Goal: Book appointment/travel/reservation

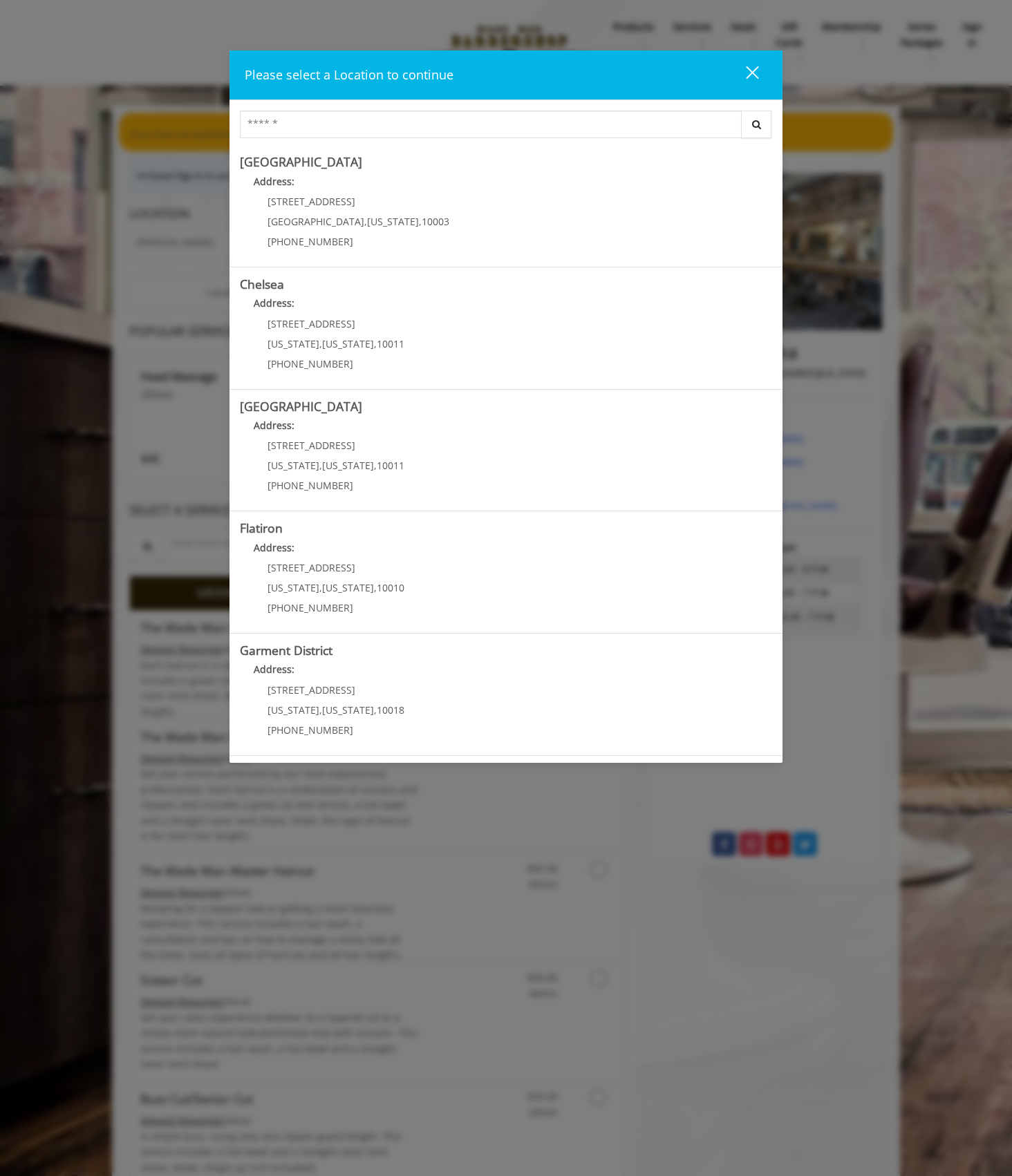
click at [745, 76] on div "close" at bounding box center [744, 75] width 28 height 21
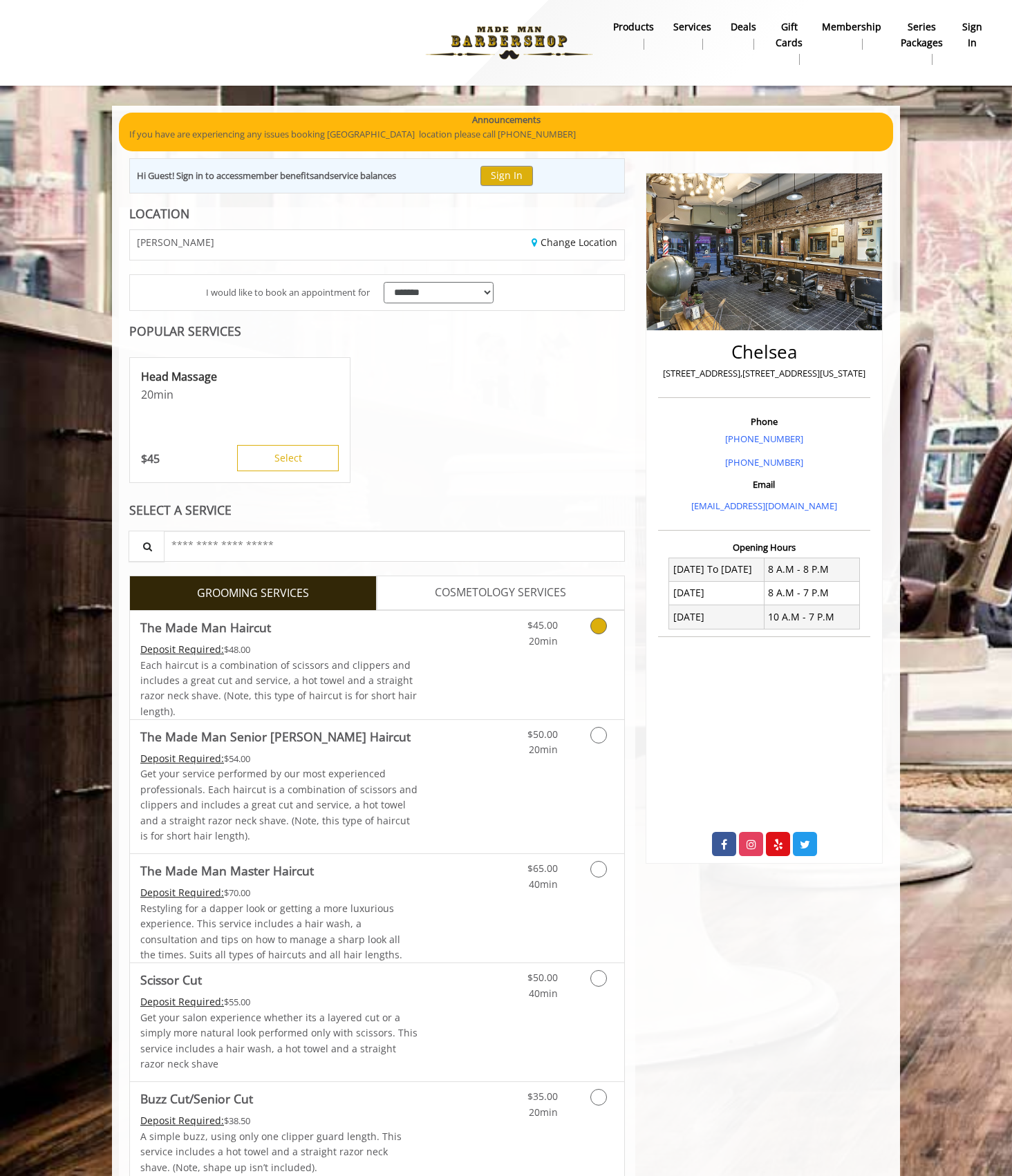
click at [593, 640] on link "Grooming services" at bounding box center [595, 630] width 35 height 38
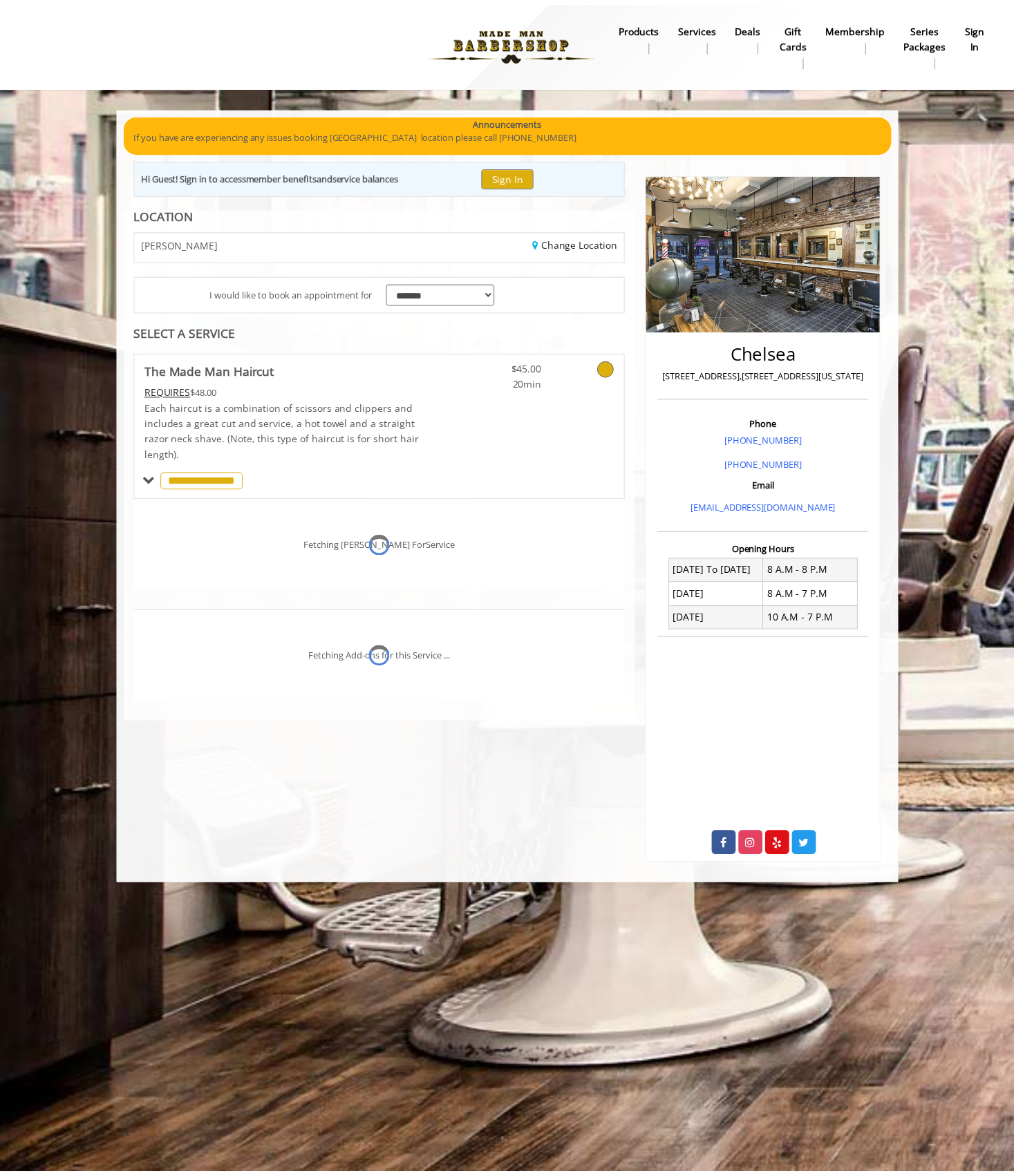
scroll to position [101, 0]
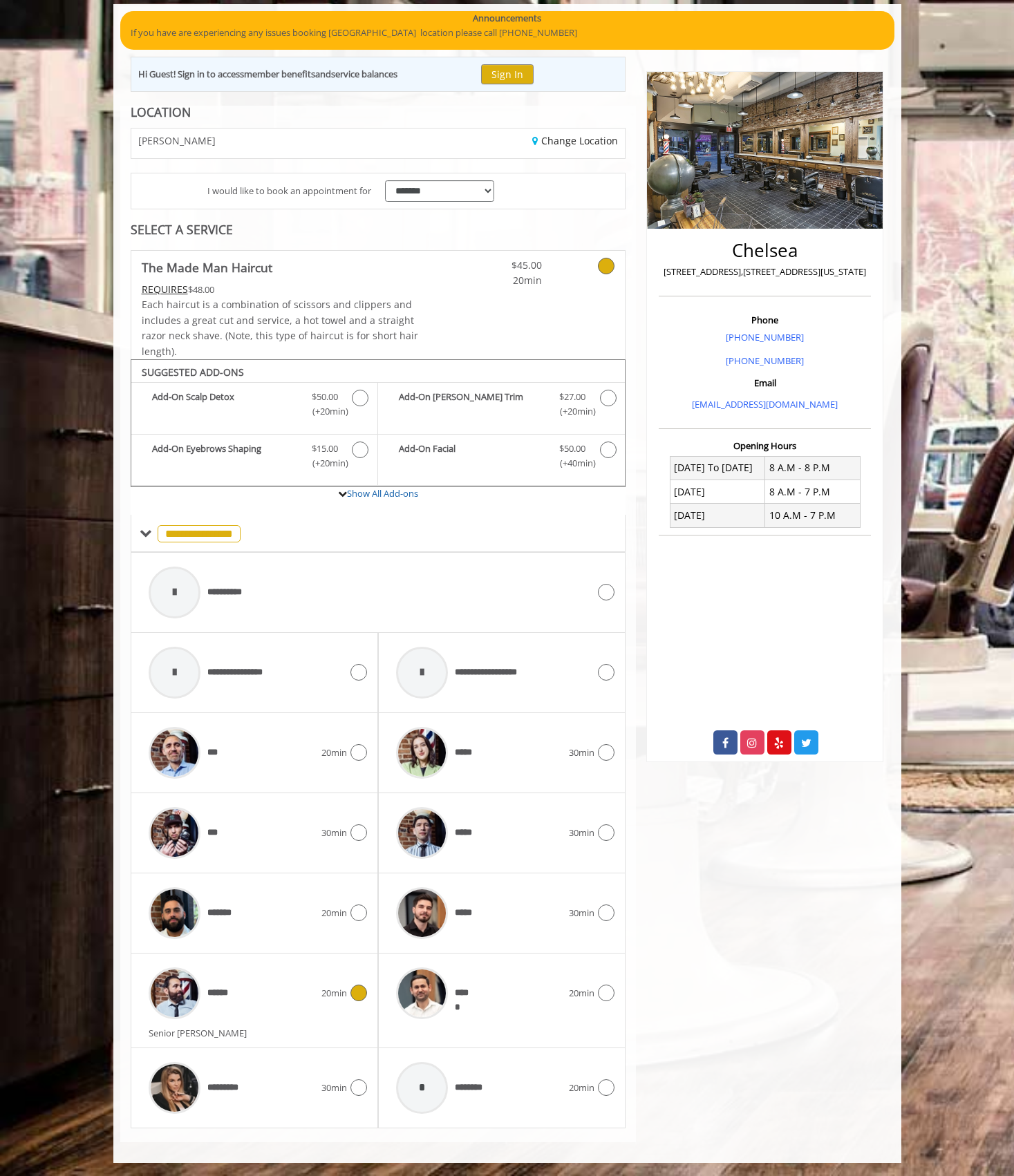
click at [343, 991] on span "20min" at bounding box center [334, 994] width 26 height 15
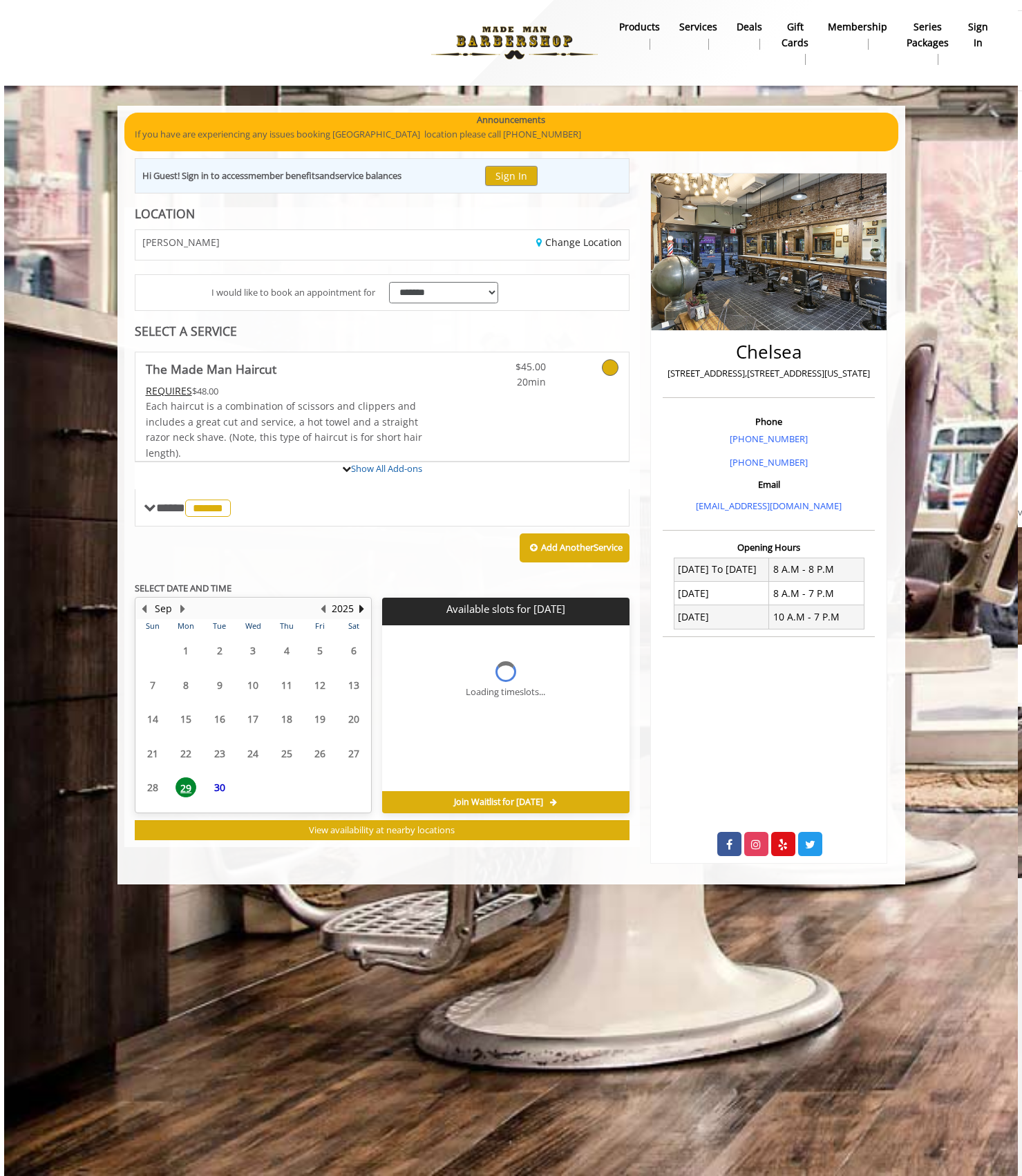
scroll to position [0, 0]
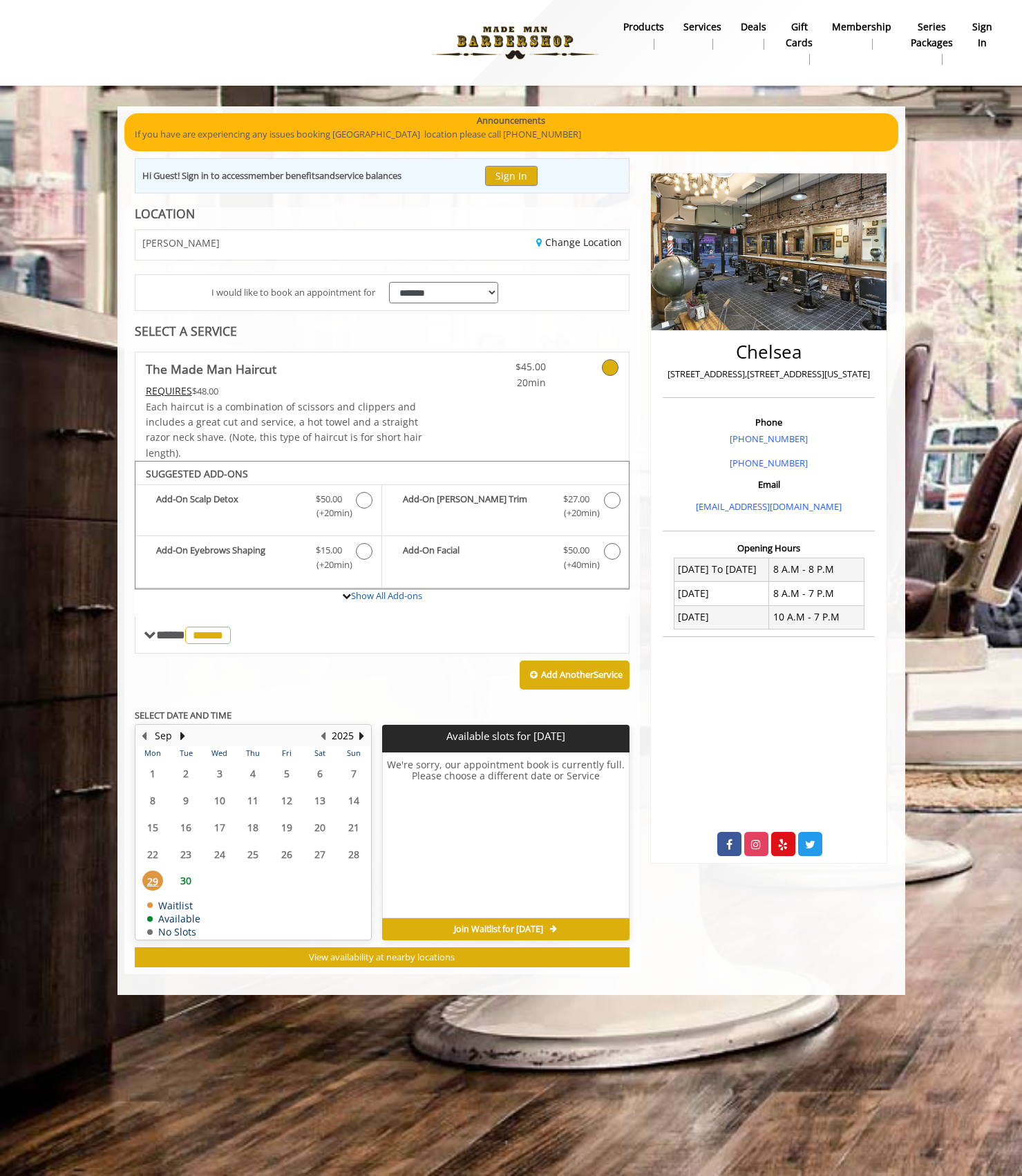
click at [180, 889] on span "30" at bounding box center [185, 880] width 21 height 20
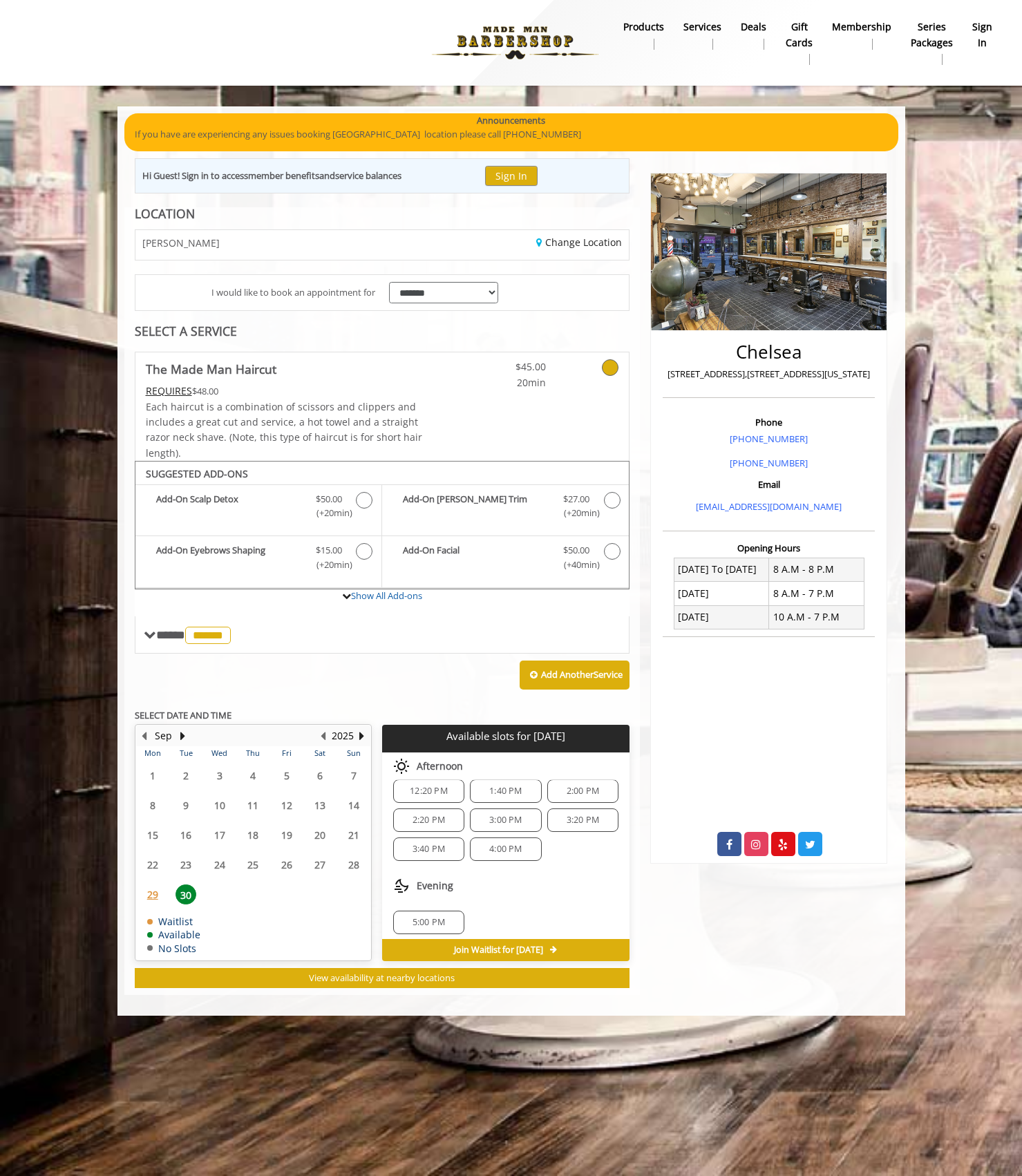
scroll to position [18, 0]
click at [152, 894] on span "29" at bounding box center [152, 894] width 21 height 20
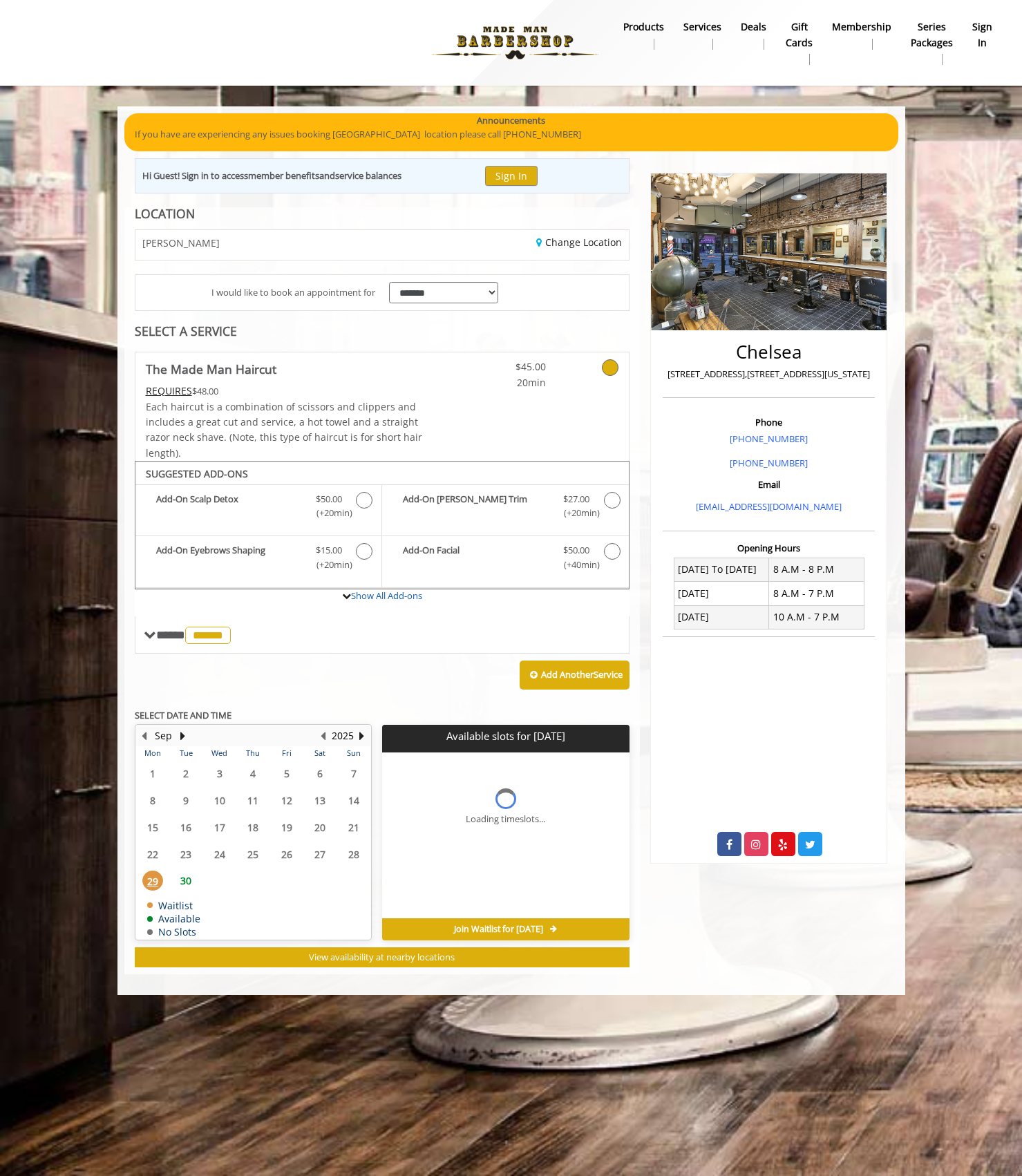
click at [187, 880] on span "30" at bounding box center [185, 880] width 21 height 20
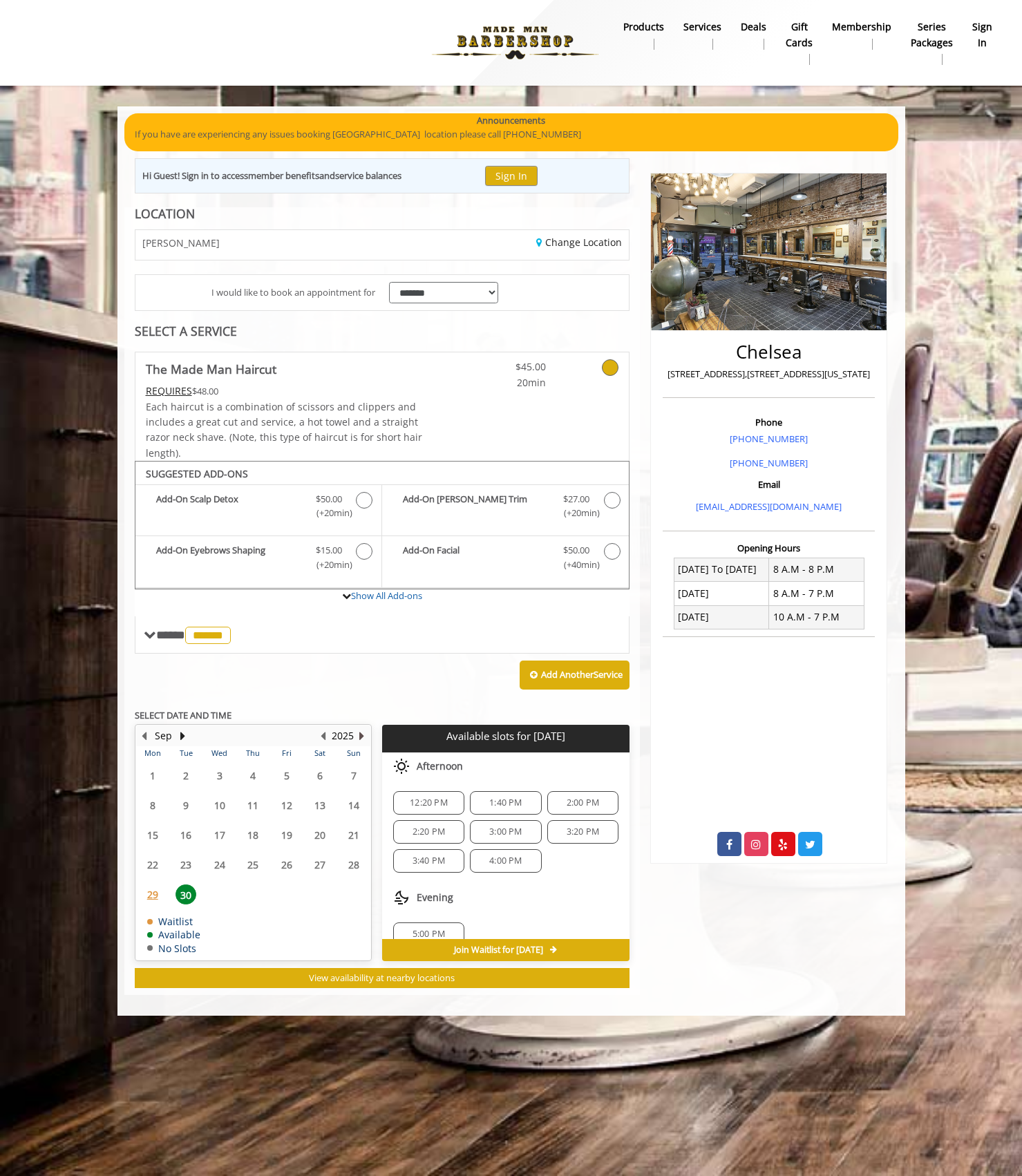
click at [359, 735] on button "Next Year" at bounding box center [362, 736] width 11 height 15
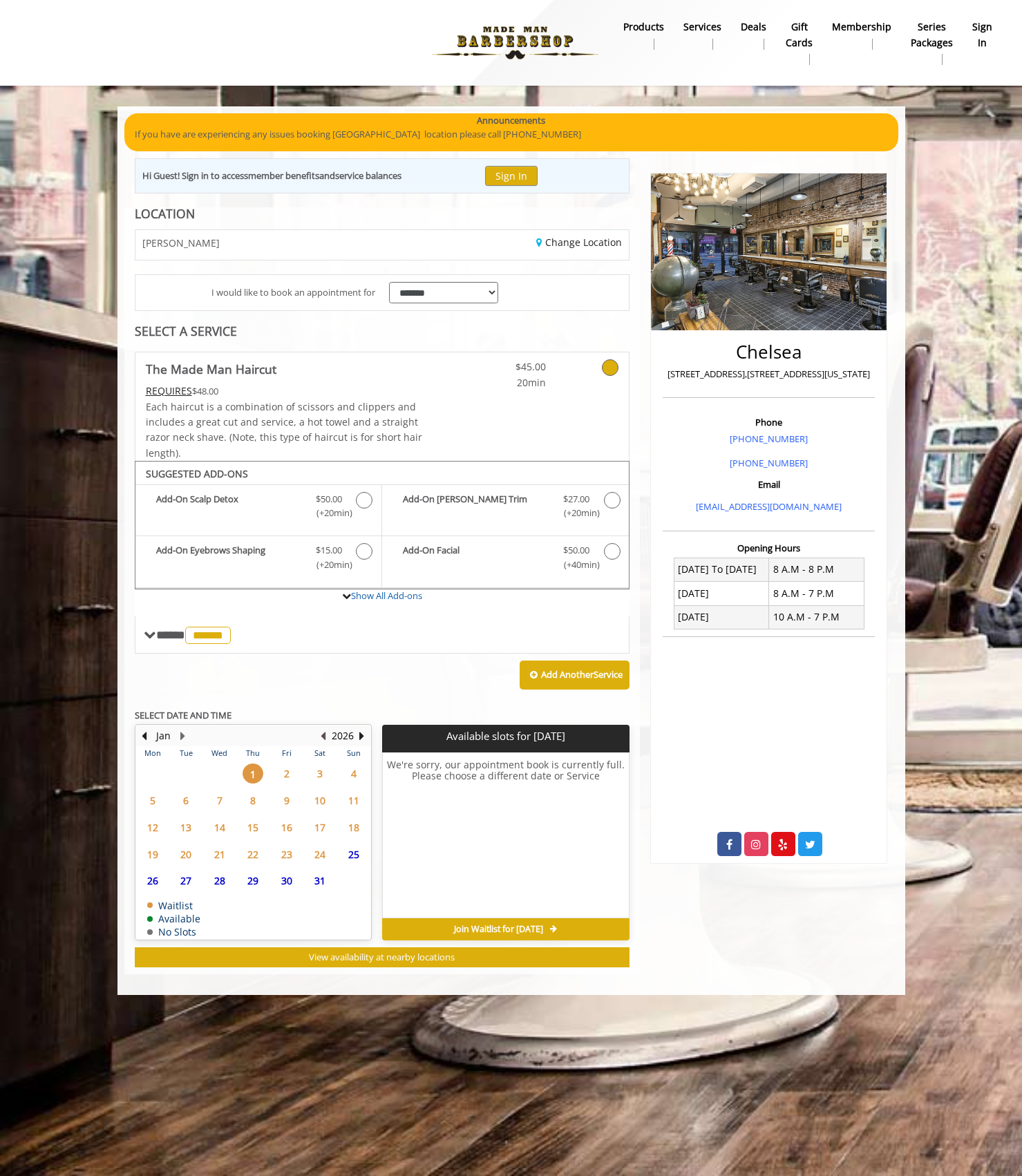
click at [324, 735] on button "Previous Year" at bounding box center [323, 736] width 11 height 15
click at [189, 875] on span "30" at bounding box center [185, 880] width 21 height 20
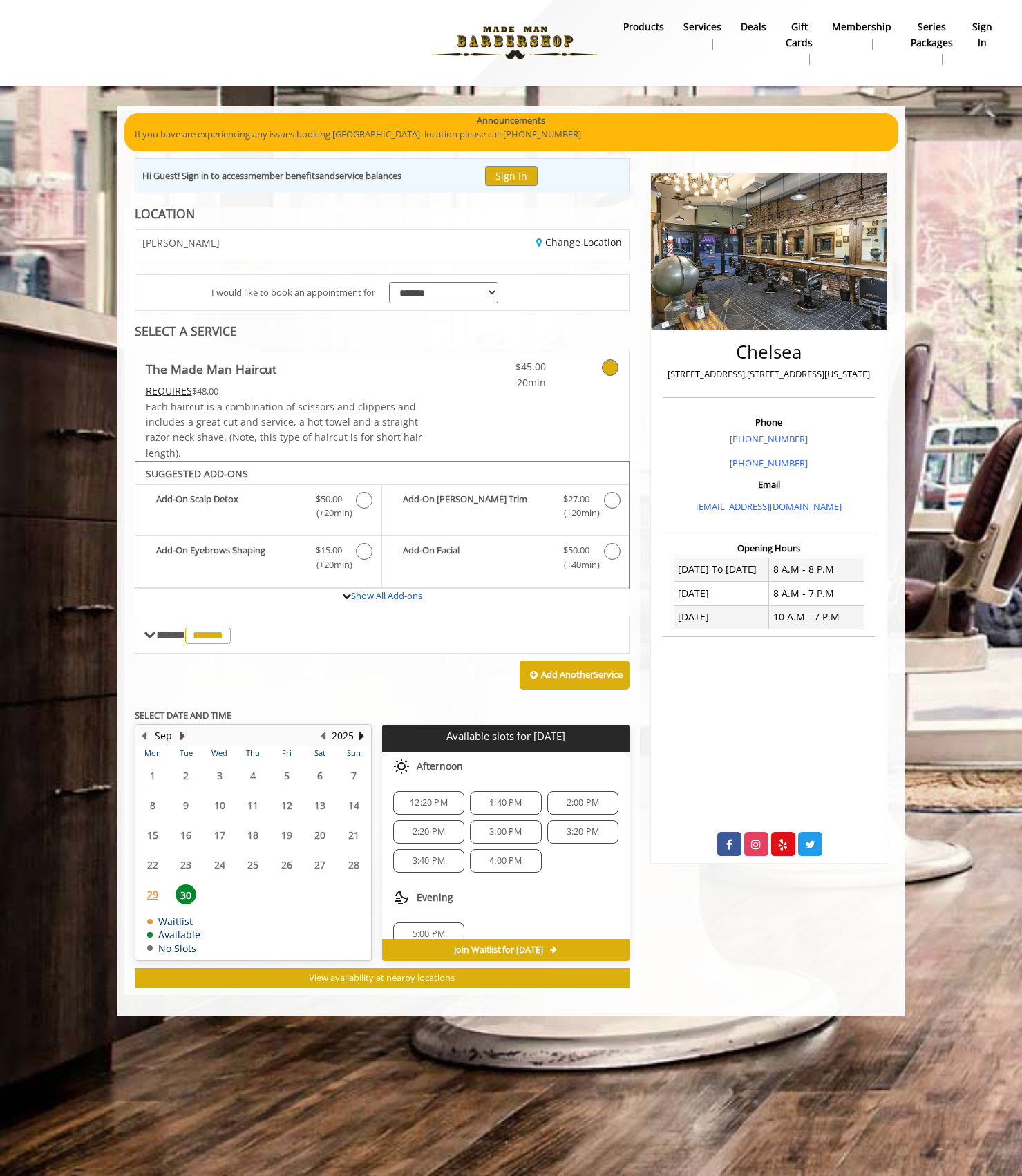
click at [180, 731] on button "Next Month" at bounding box center [183, 736] width 11 height 15
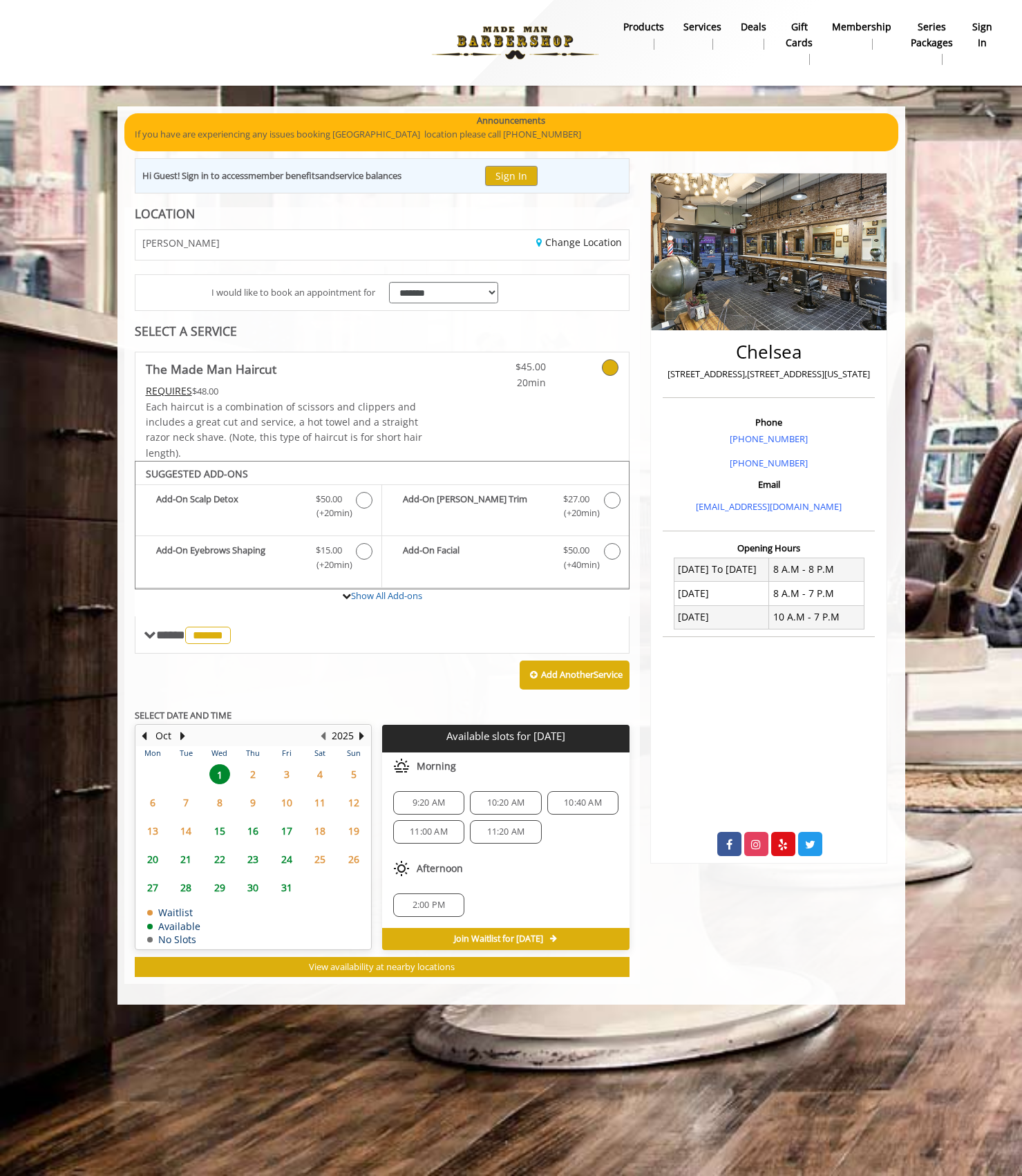
click at [252, 776] on span "2" at bounding box center [253, 774] width 21 height 20
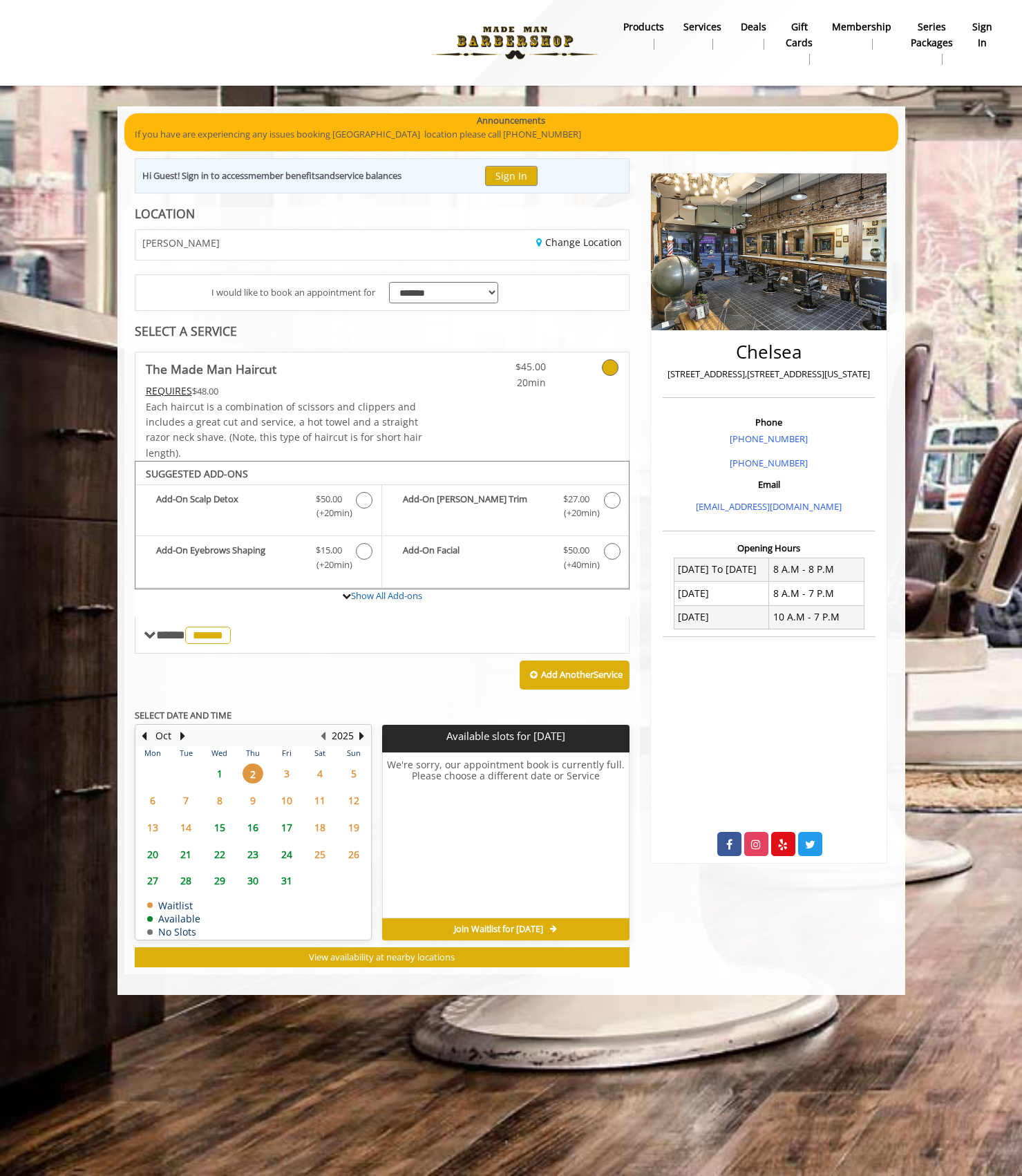
click at [279, 772] on span "3" at bounding box center [287, 773] width 21 height 20
click at [226, 823] on span "15" at bounding box center [219, 828] width 21 height 20
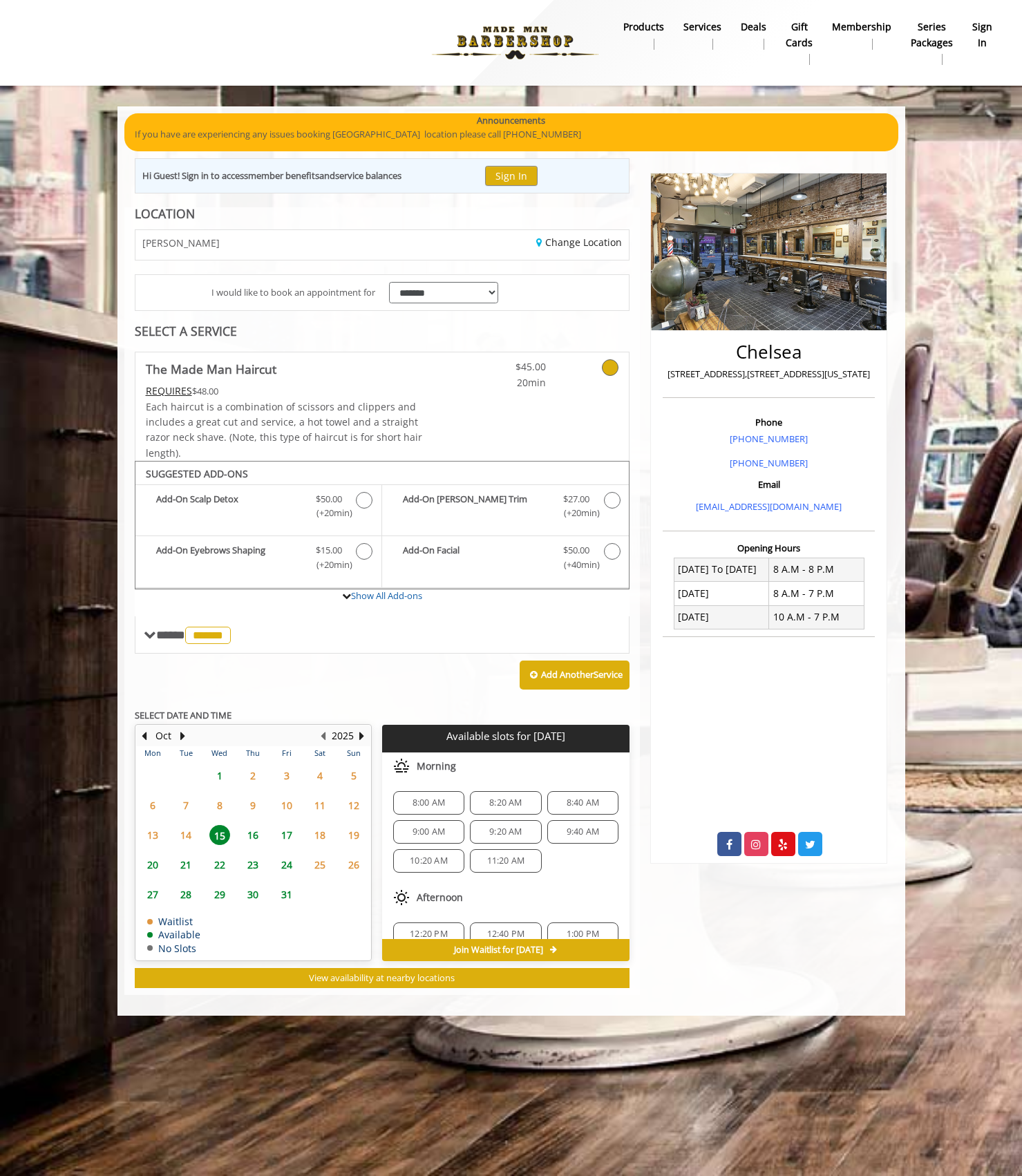
click at [217, 772] on span "1" at bounding box center [219, 776] width 21 height 20
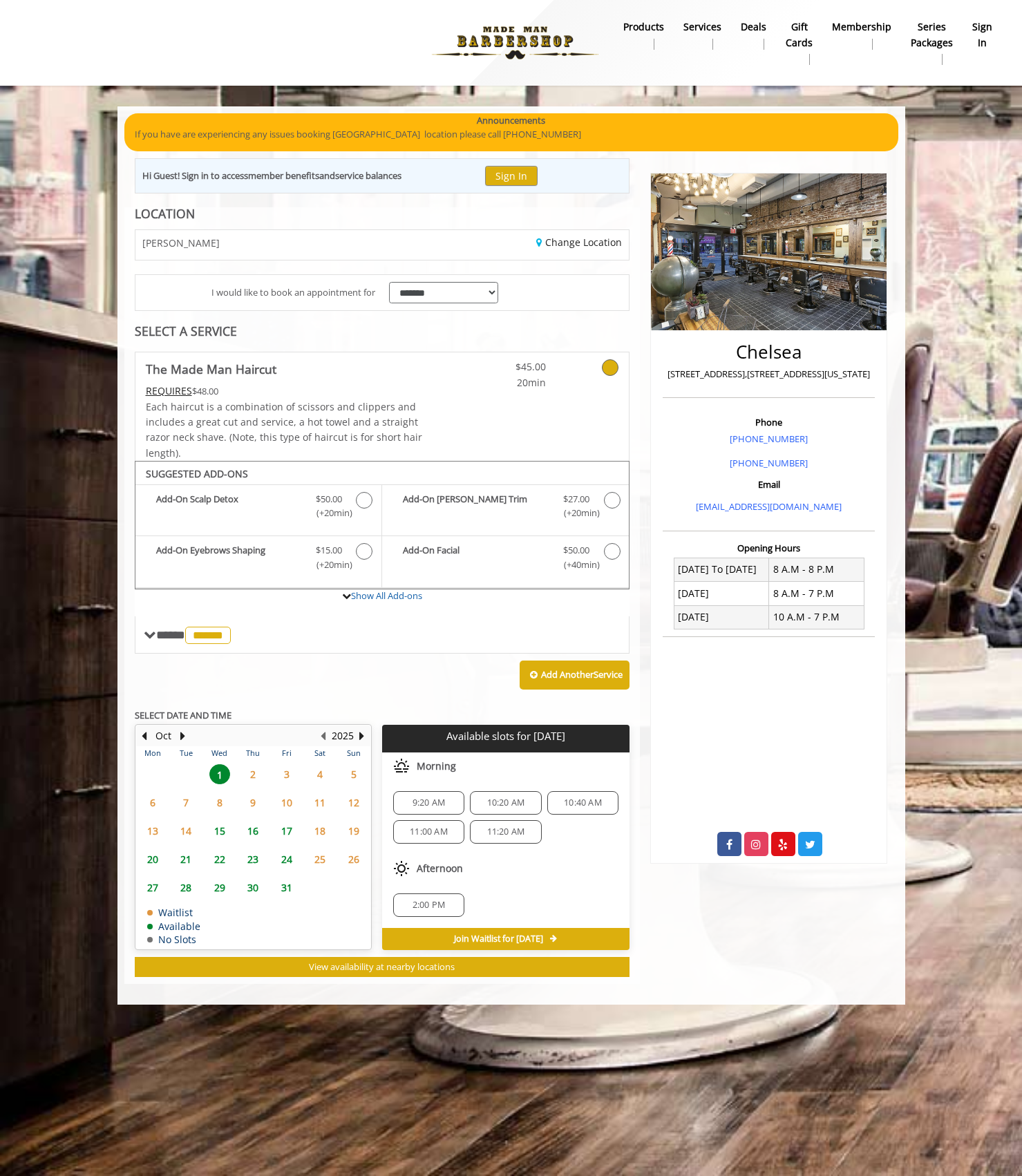
click at [221, 801] on span "8" at bounding box center [219, 803] width 21 height 20
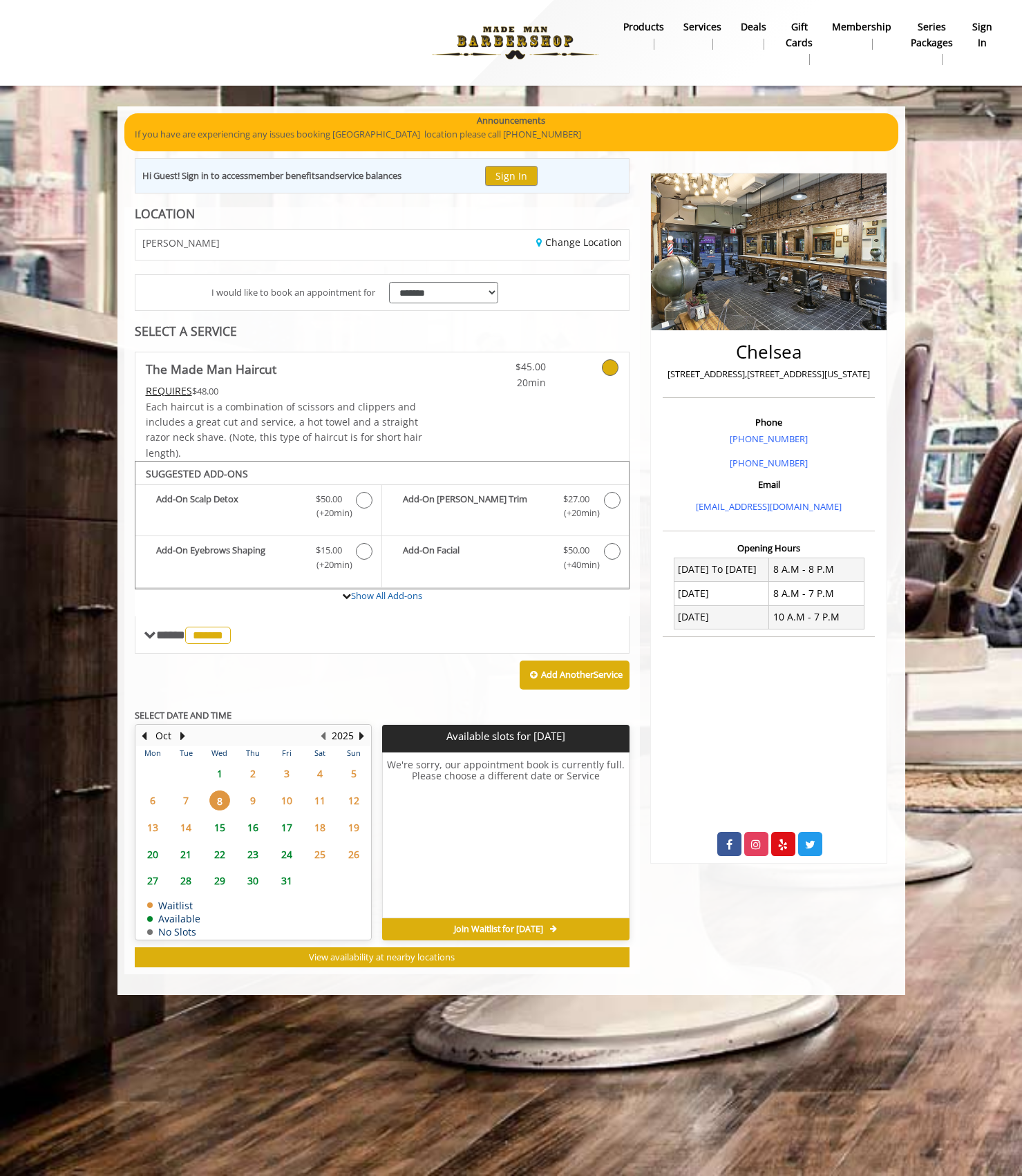
click at [245, 767] on span "2" at bounding box center [253, 773] width 21 height 20
click at [140, 733] on button "Previous Month" at bounding box center [144, 736] width 11 height 15
click at [186, 880] on span "30" at bounding box center [185, 880] width 21 height 20
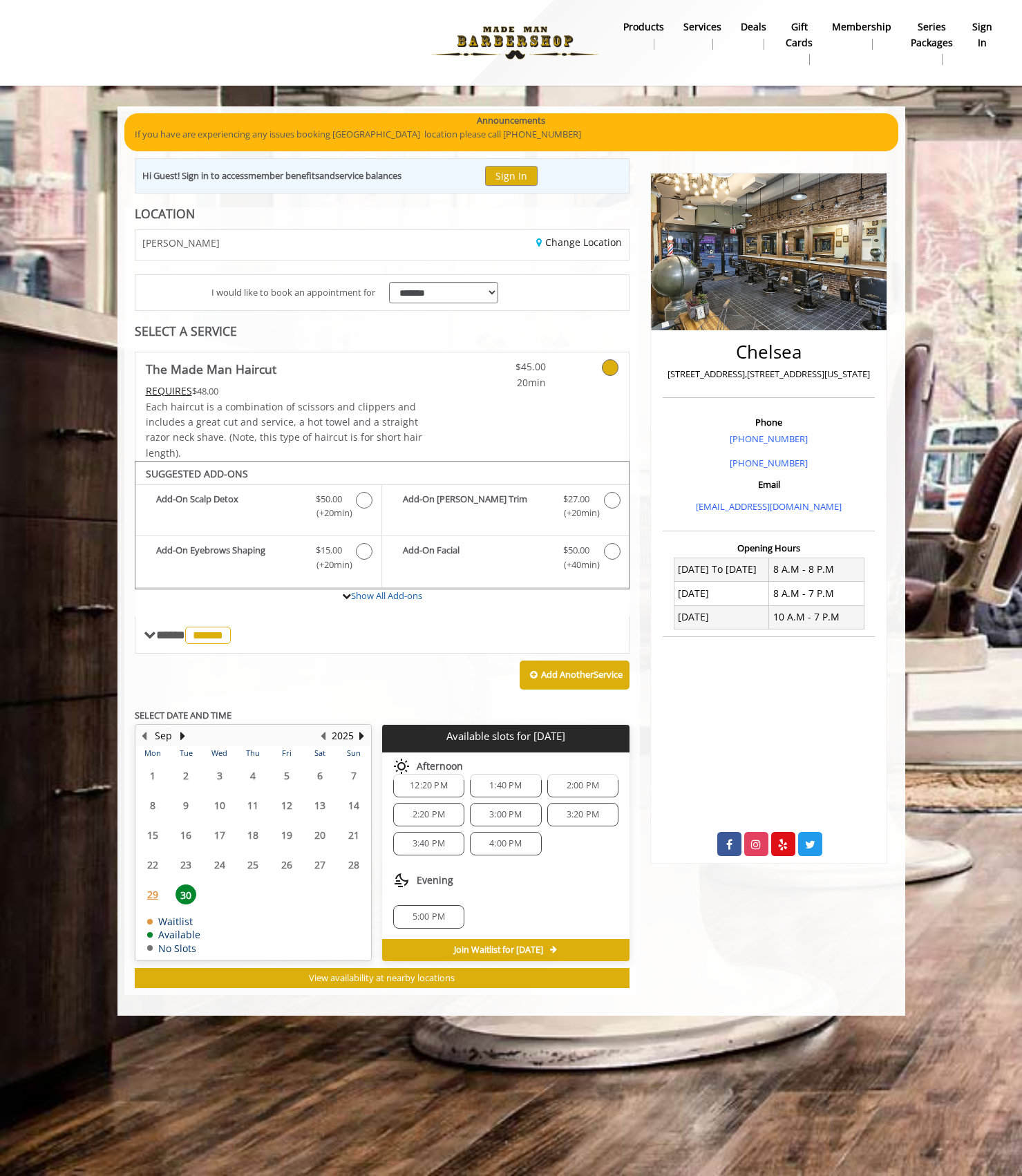
scroll to position [18, 0]
click at [182, 735] on button "Next Month" at bounding box center [183, 736] width 11 height 15
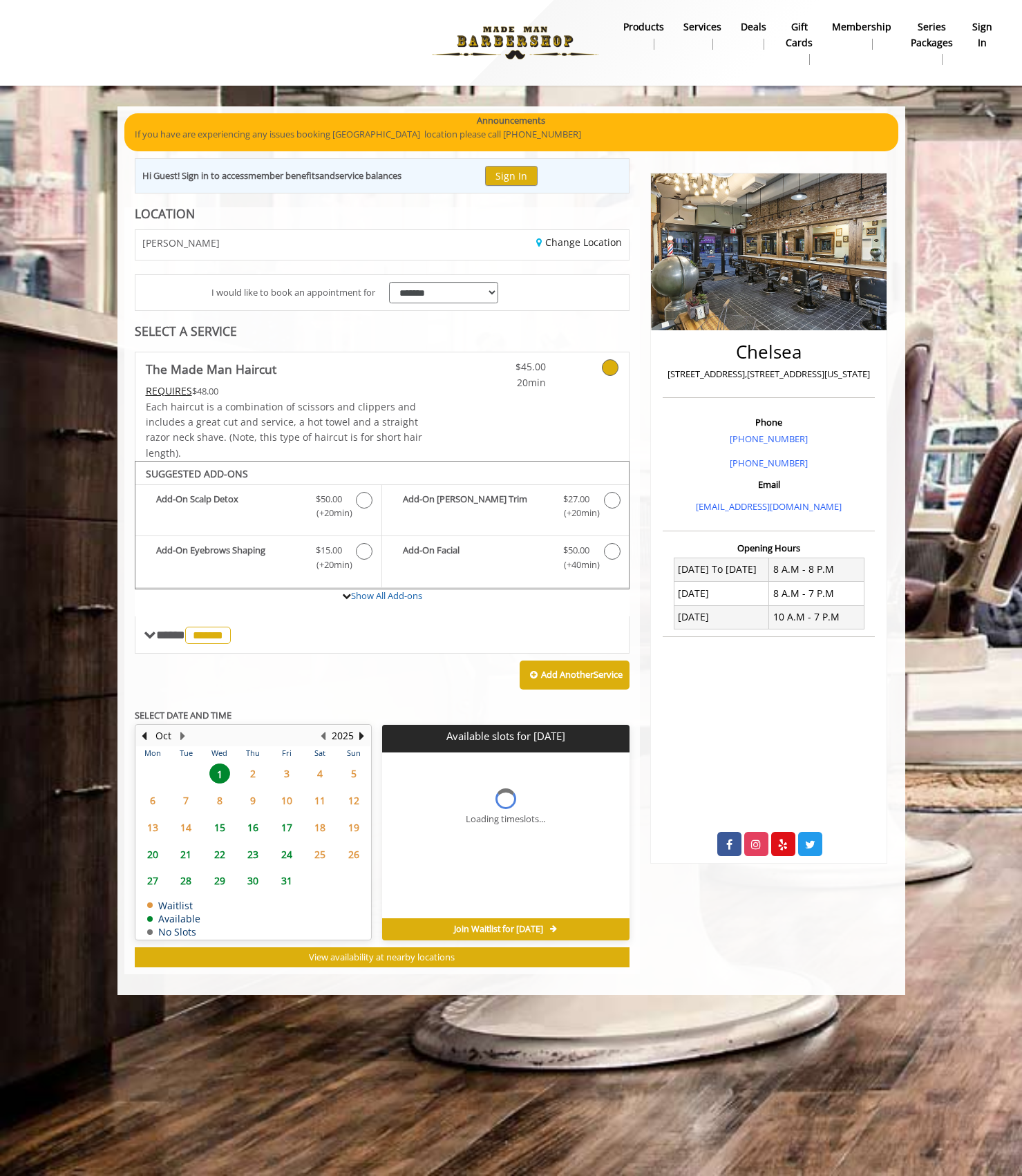
scroll to position [0, 0]
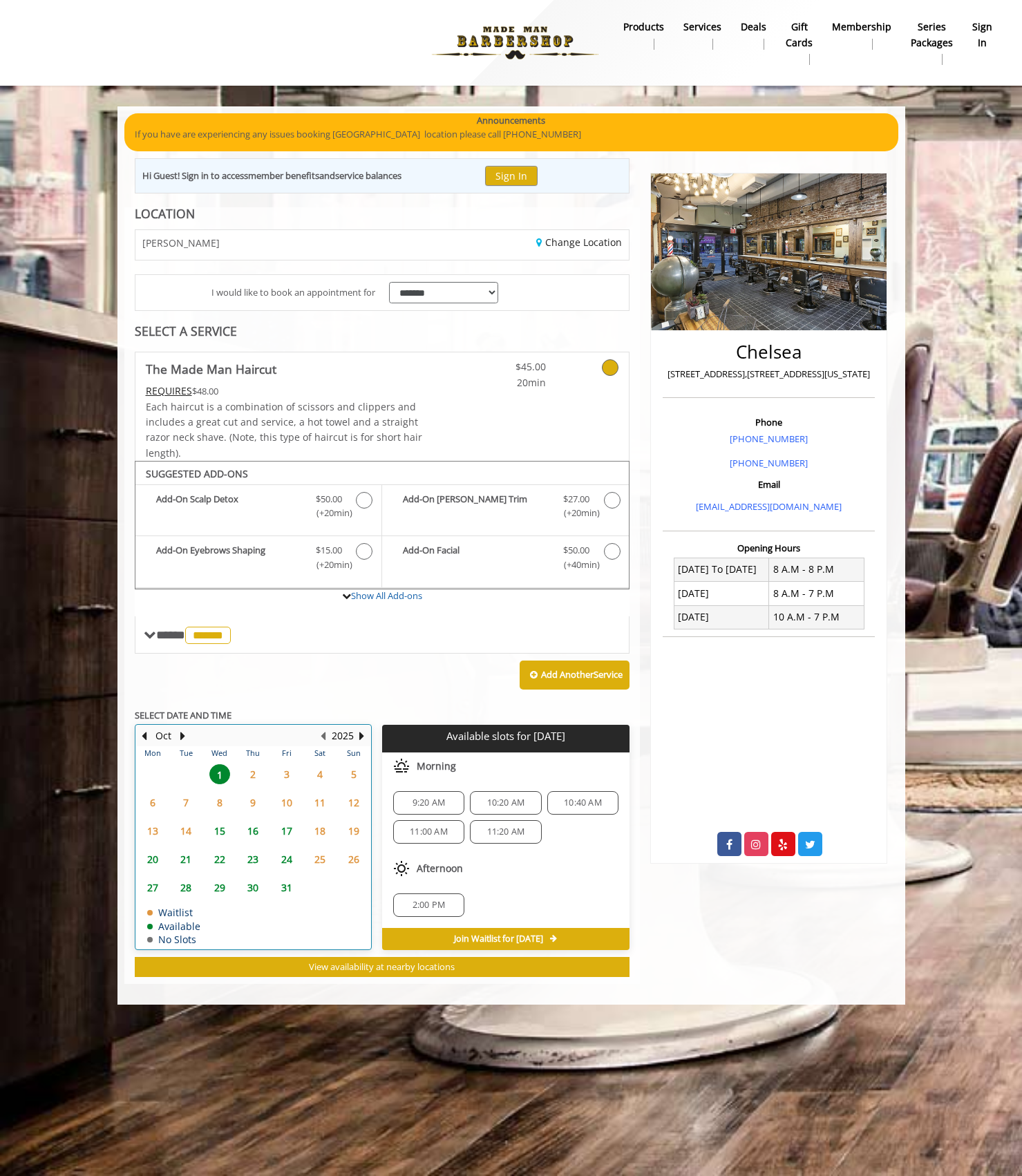
click at [248, 842] on td "16" at bounding box center [253, 831] width 33 height 28
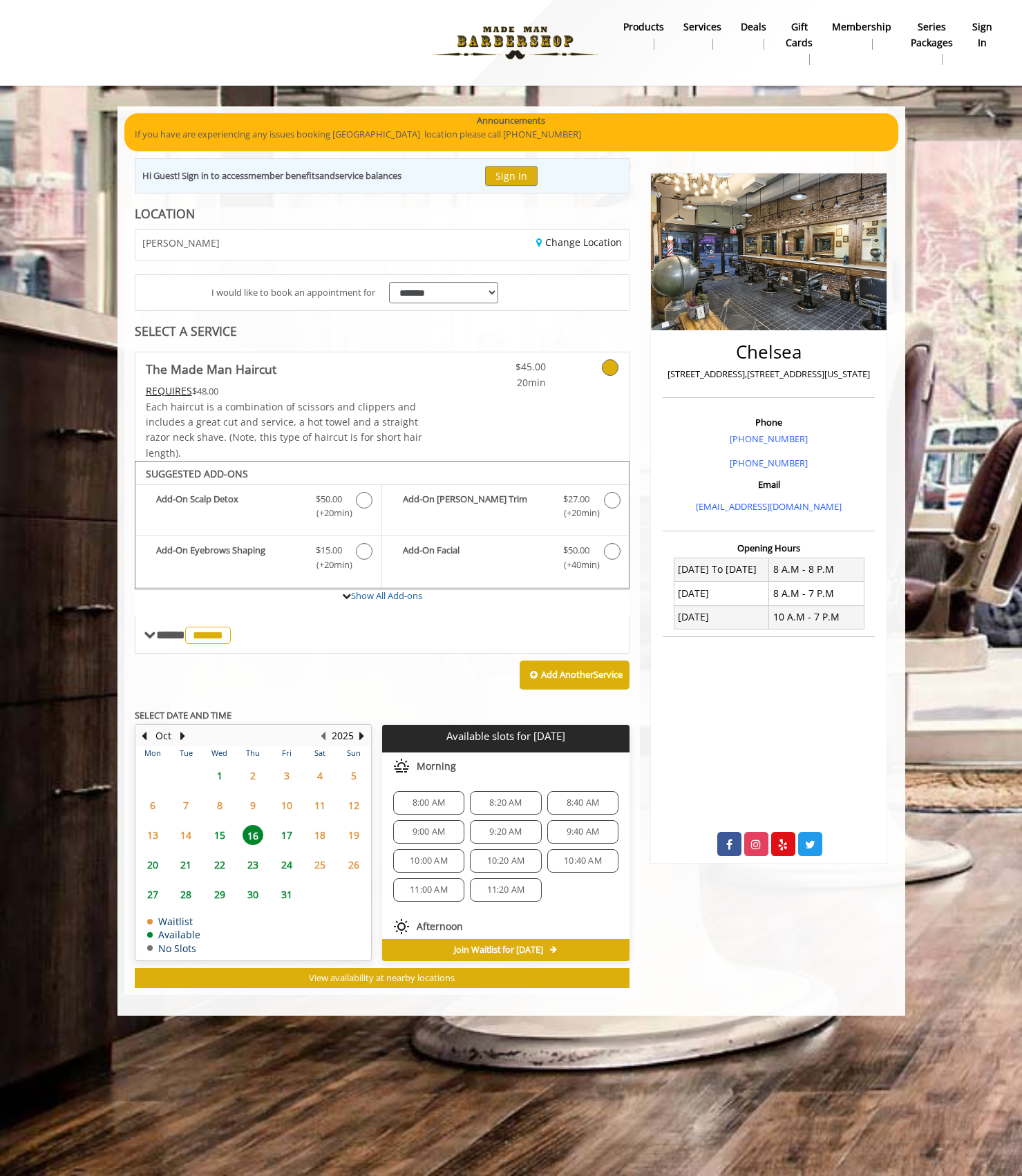
click at [226, 778] on span "1" at bounding box center [219, 776] width 21 height 20
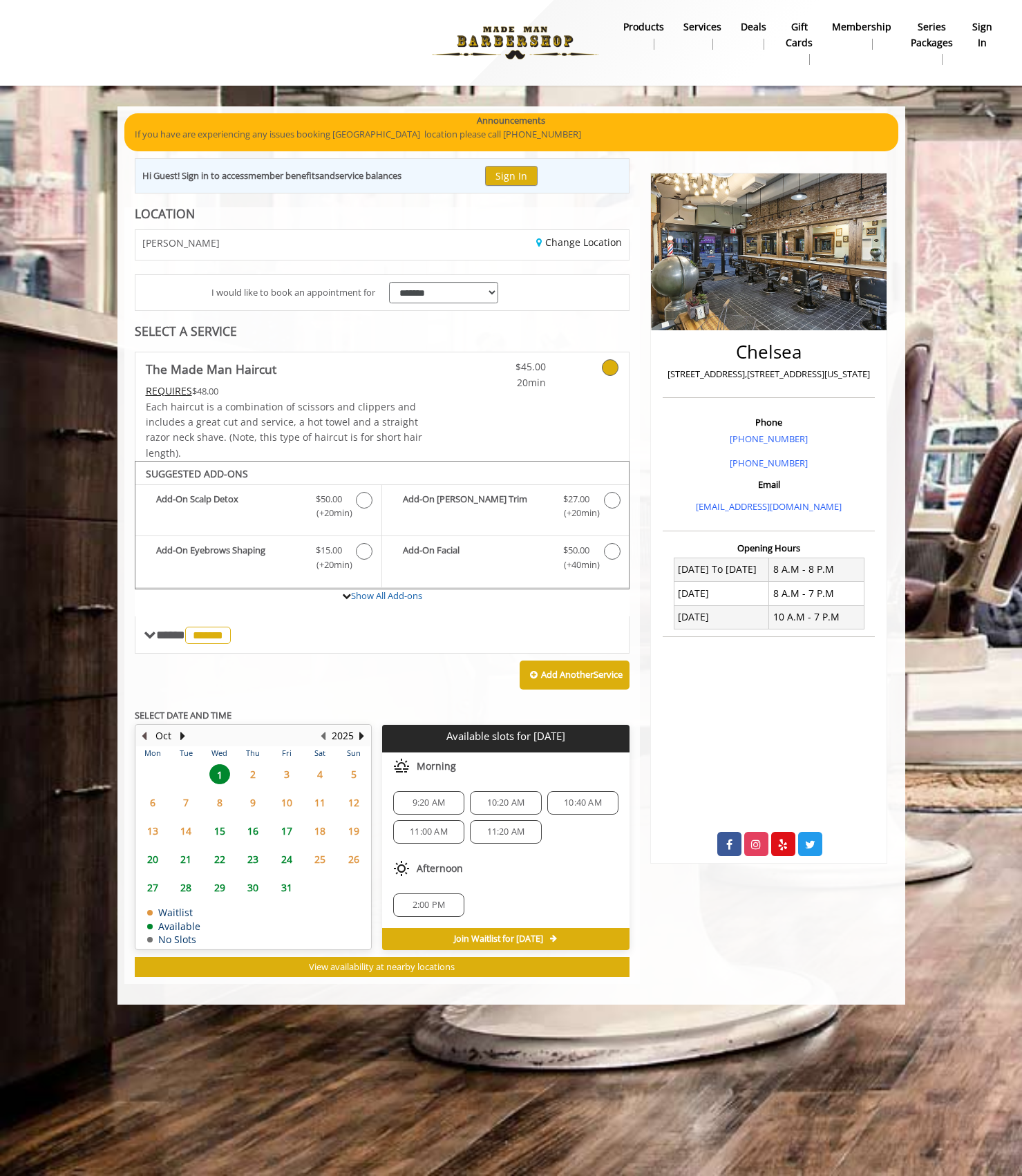
click at [146, 738] on button "Previous Month" at bounding box center [144, 736] width 11 height 15
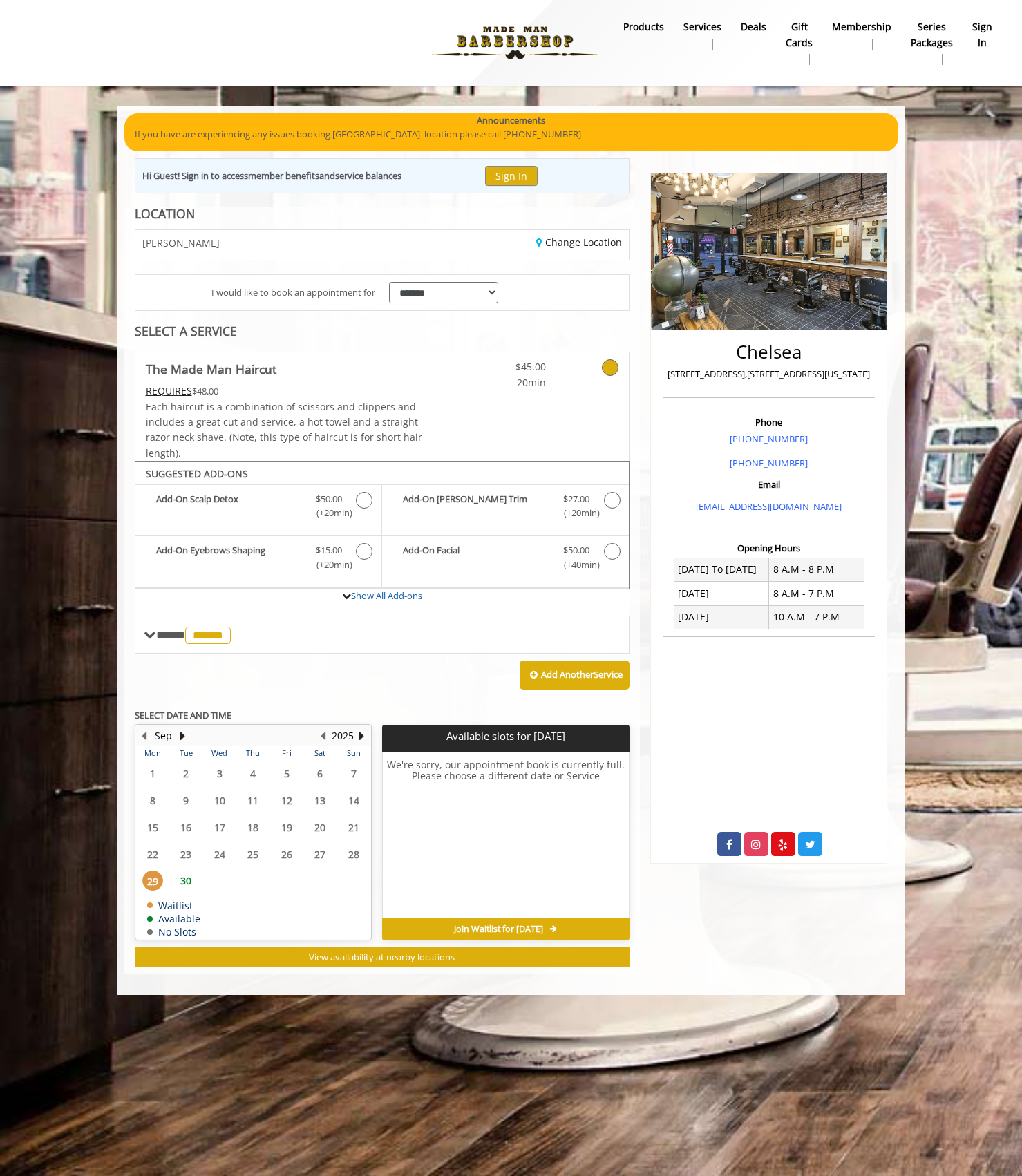
click at [187, 880] on span "30" at bounding box center [185, 880] width 21 height 20
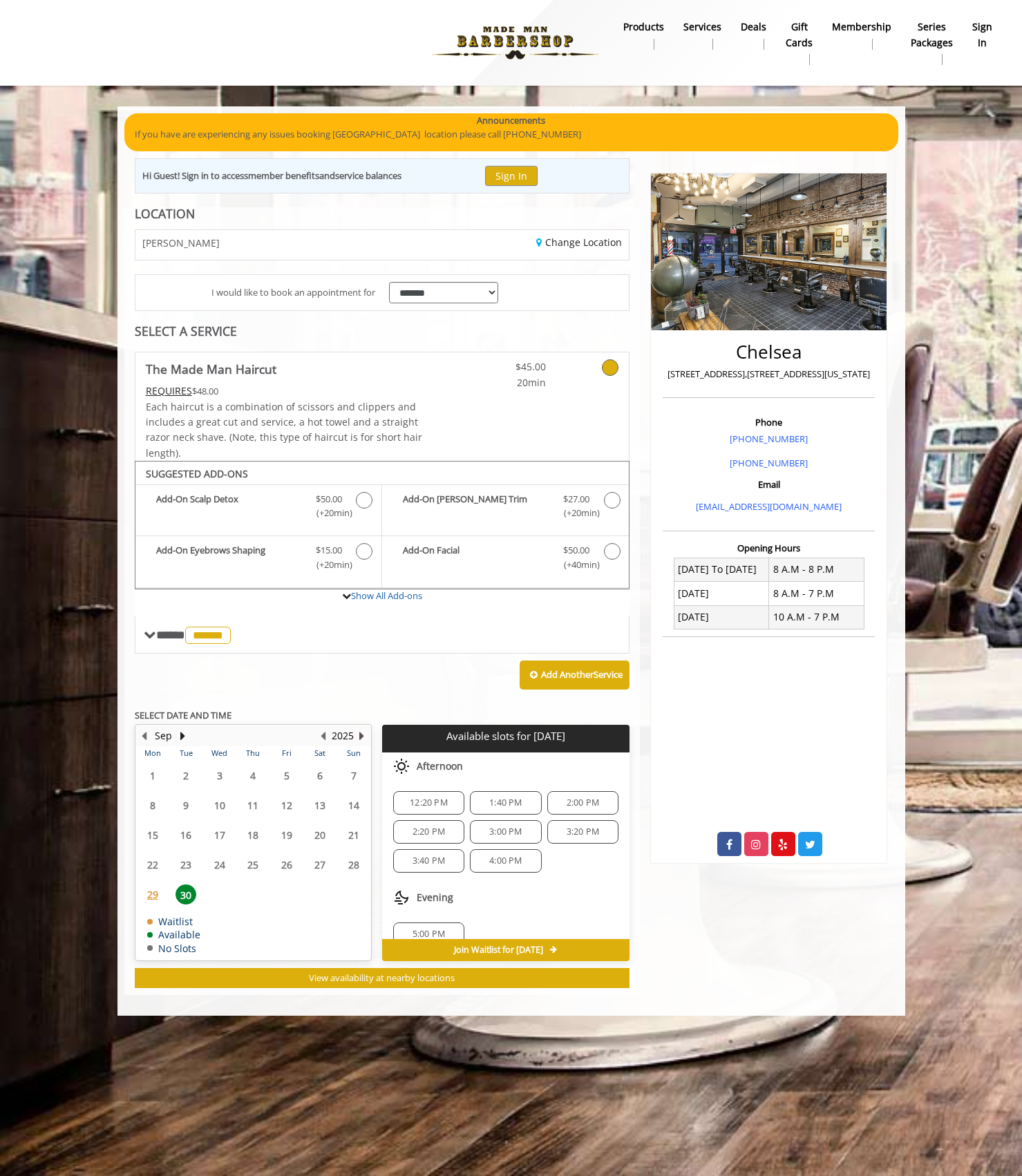
click at [362, 733] on button "Next Year" at bounding box center [362, 736] width 11 height 15
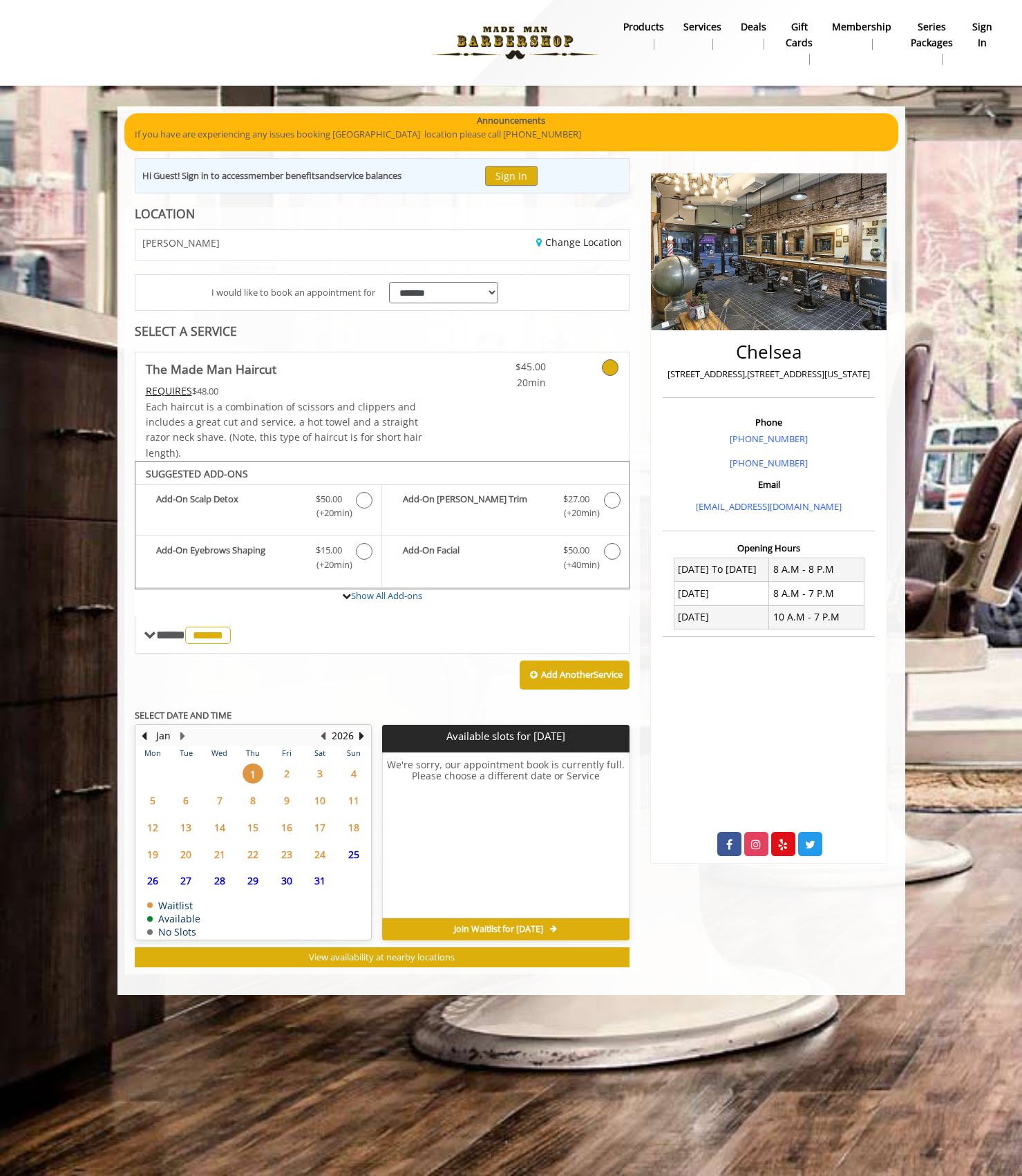
click at [328, 737] on button "Previous Year" at bounding box center [323, 736] width 11 height 15
click at [178, 894] on table "Mon Tue Wed Thu Fri Sat Sun 1 2 3 4 5 6 7 8 9 10 11 12 13 14 15 16 17 18 19 20 …" at bounding box center [253, 842] width 234 height 193
click at [182, 887] on span "30" at bounding box center [185, 880] width 21 height 20
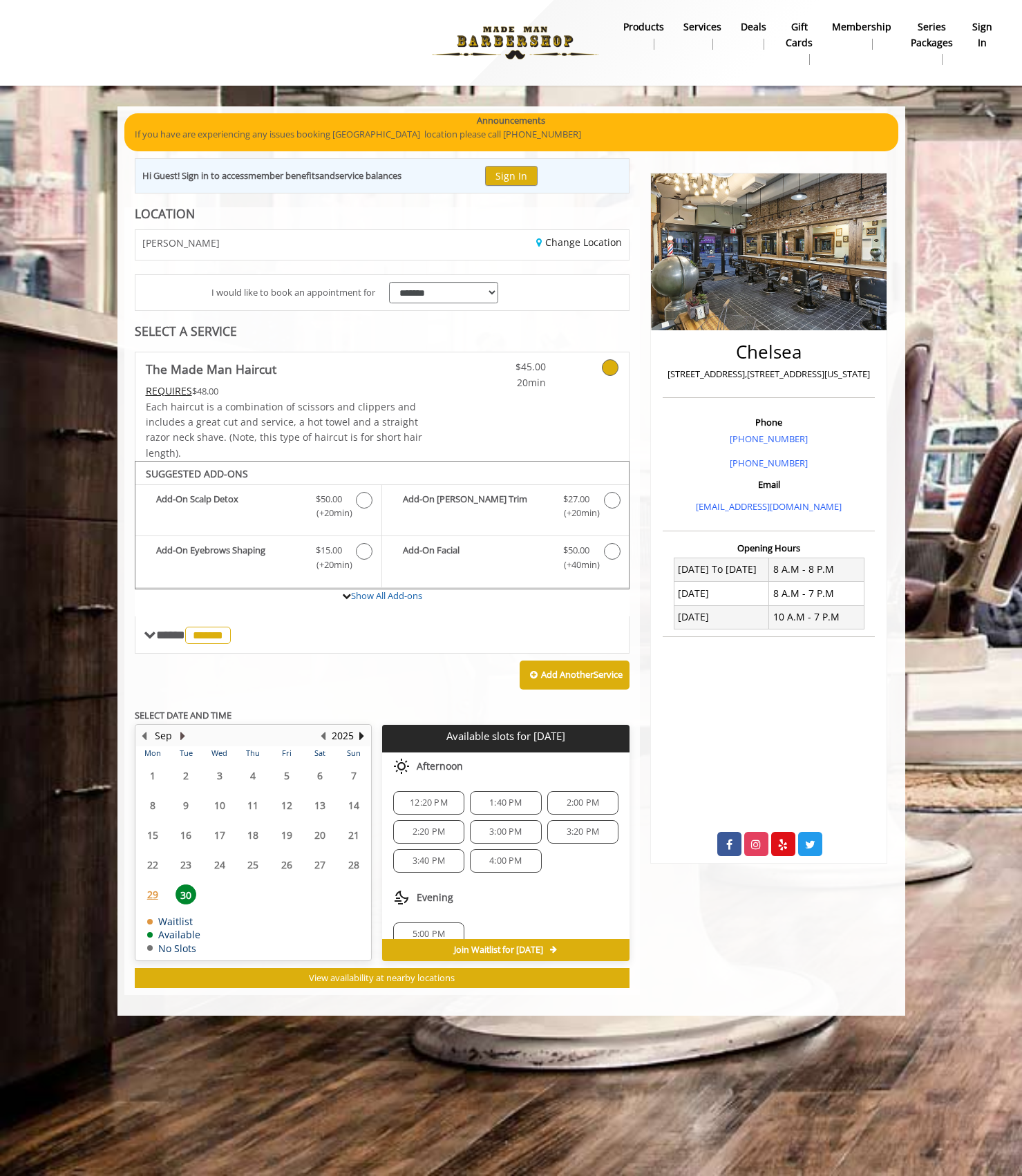
click at [183, 735] on button "Next Month" at bounding box center [183, 736] width 11 height 15
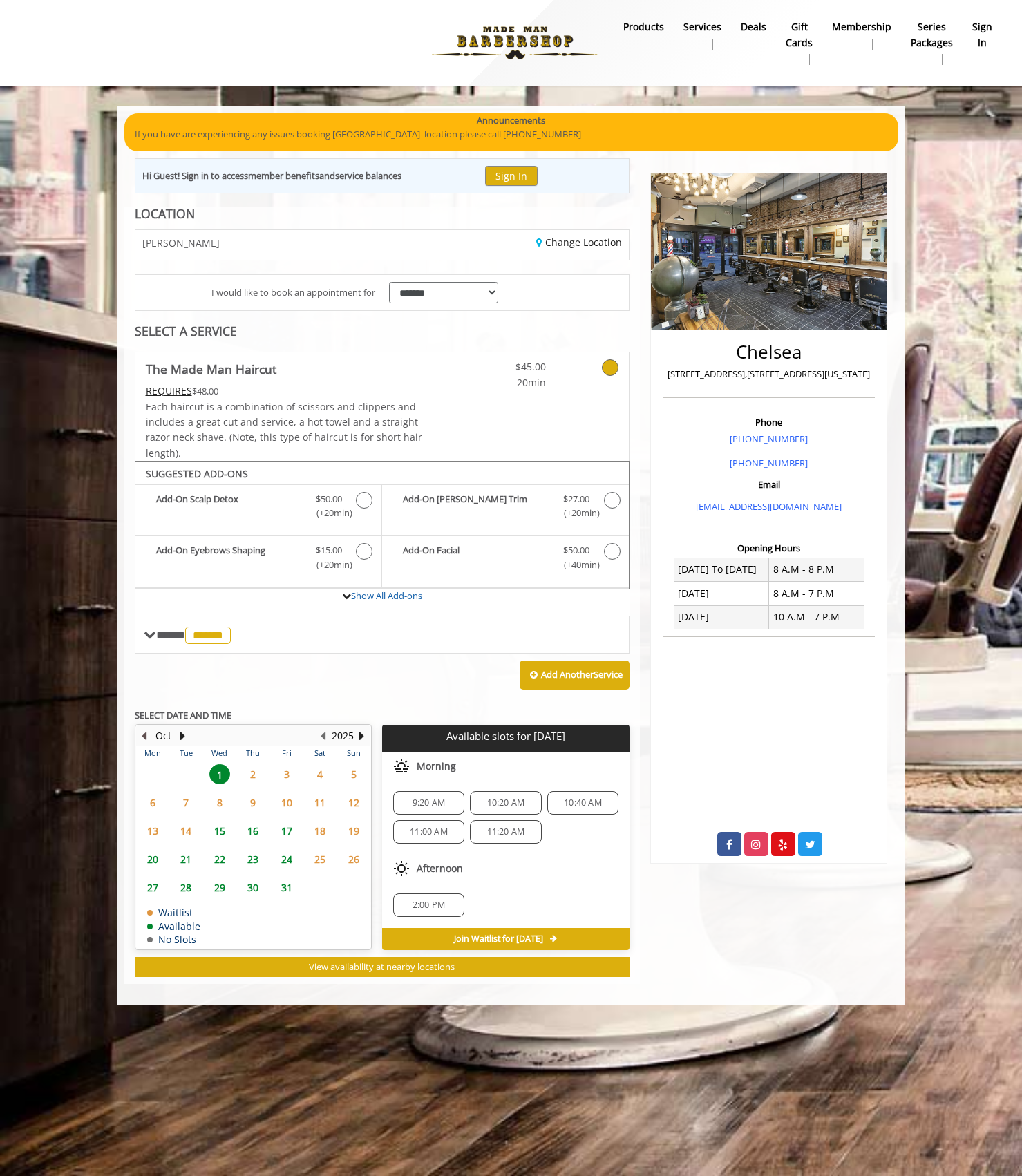
click at [142, 737] on button "Previous Month" at bounding box center [144, 736] width 11 height 15
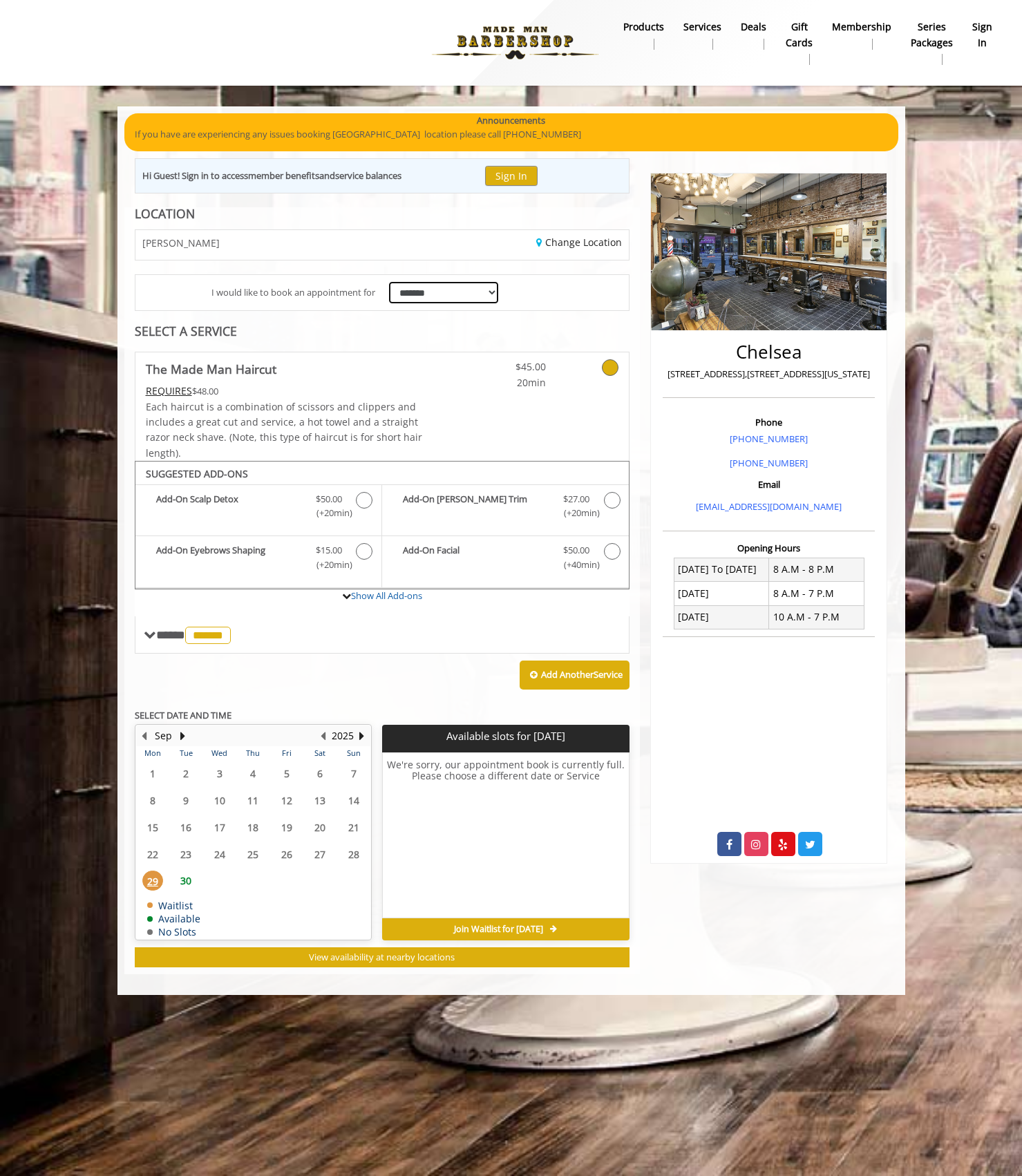
click at [432, 294] on select "**********" at bounding box center [443, 292] width 110 height 21
click at [389, 282] on select "**********" at bounding box center [443, 292] width 110 height 21
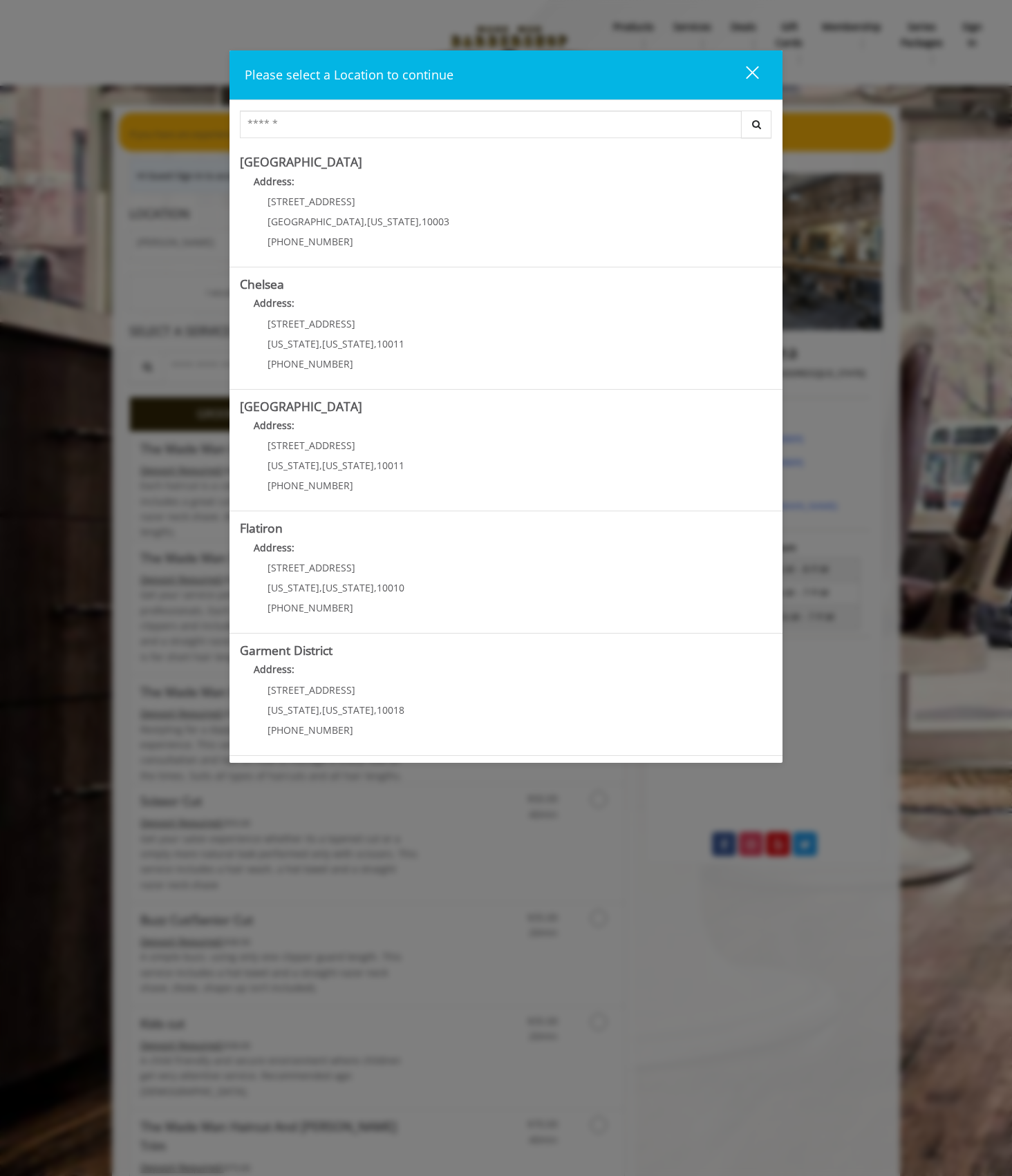
click at [63, 181] on div "Please select a Location to continue close Search [GEOGRAPHIC_DATA] Address: [S…" at bounding box center [506, 588] width 1012 height 1176
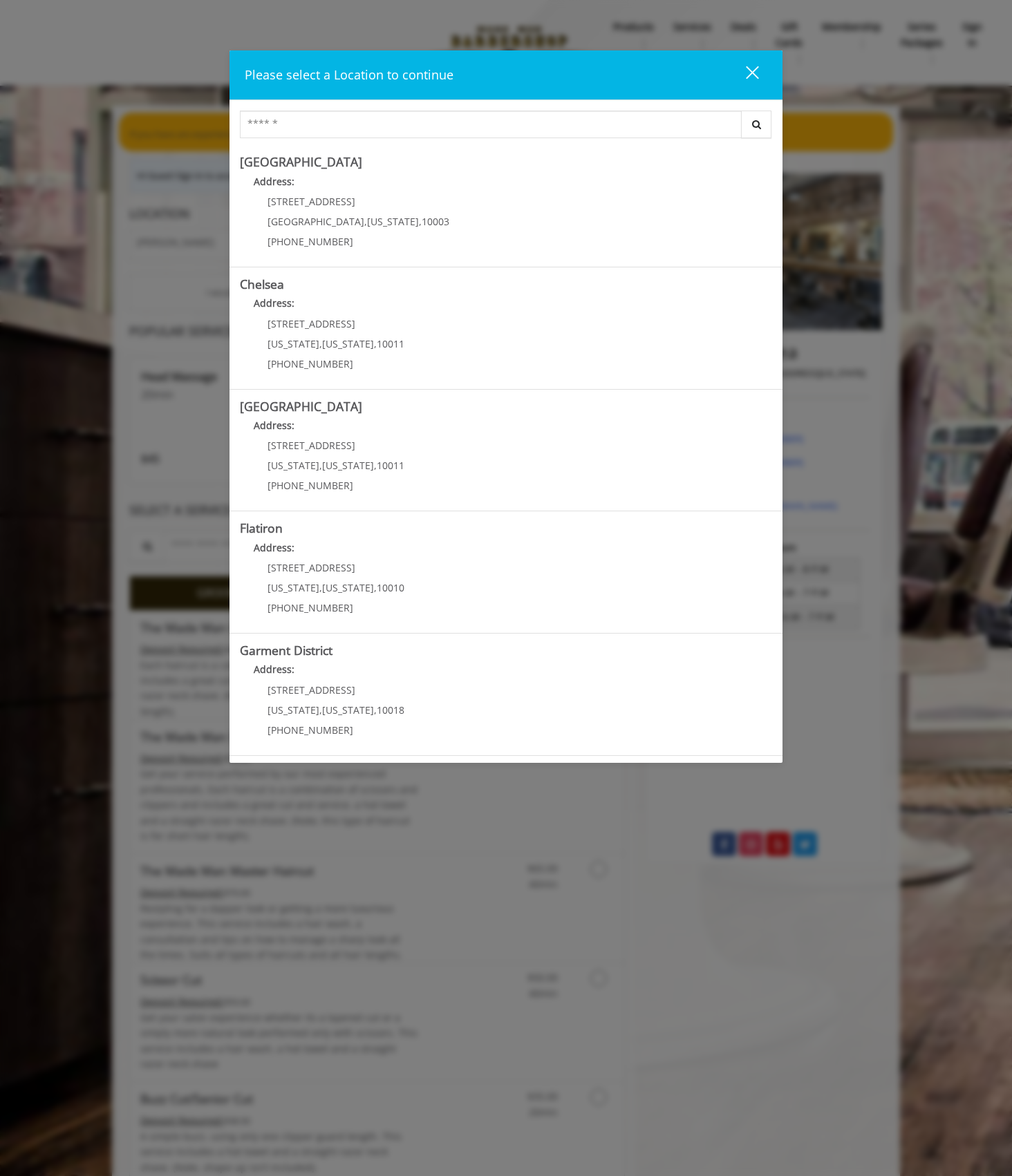
click at [119, 198] on div "Please select a Location to continue close Search [GEOGRAPHIC_DATA] Address: [S…" at bounding box center [506, 588] width 1012 height 1176
click at [753, 67] on div "close" at bounding box center [744, 75] width 28 height 21
